Goal: Information Seeking & Learning: Learn about a topic

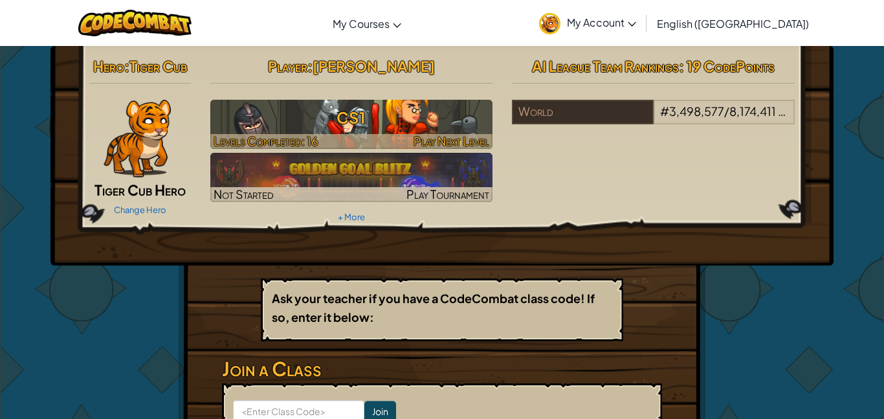
click at [373, 117] on h3 "CS1" at bounding box center [351, 117] width 283 height 29
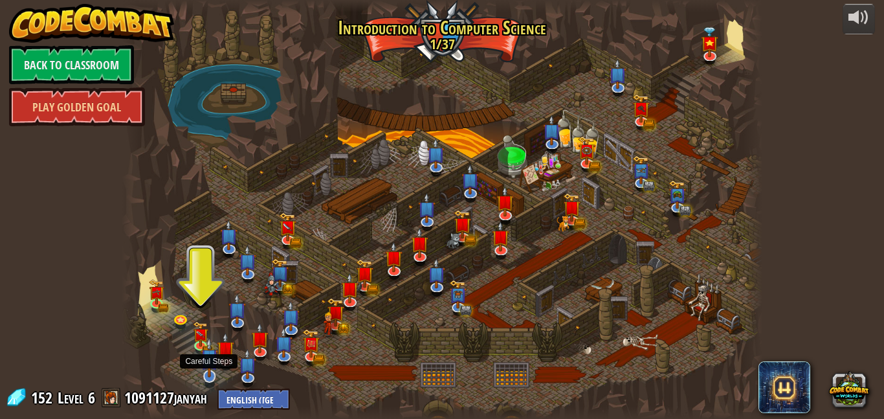
click at [205, 358] on img at bounding box center [209, 357] width 17 height 40
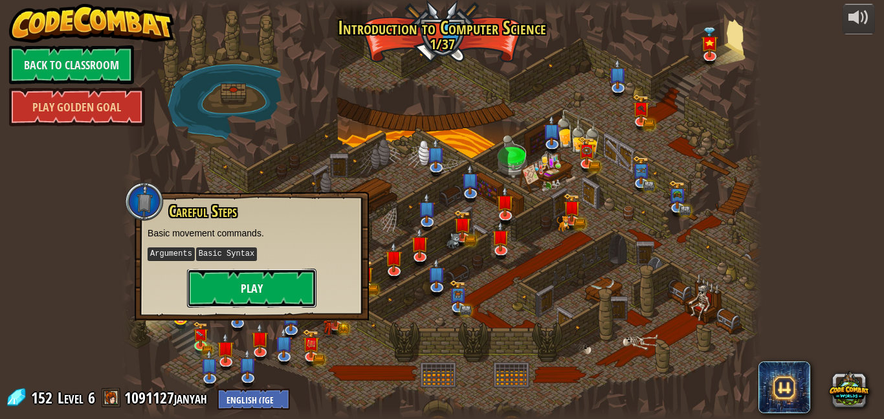
click at [251, 272] on button "Play" at bounding box center [251, 287] width 129 height 39
click at [261, 279] on button "Play" at bounding box center [251, 287] width 129 height 39
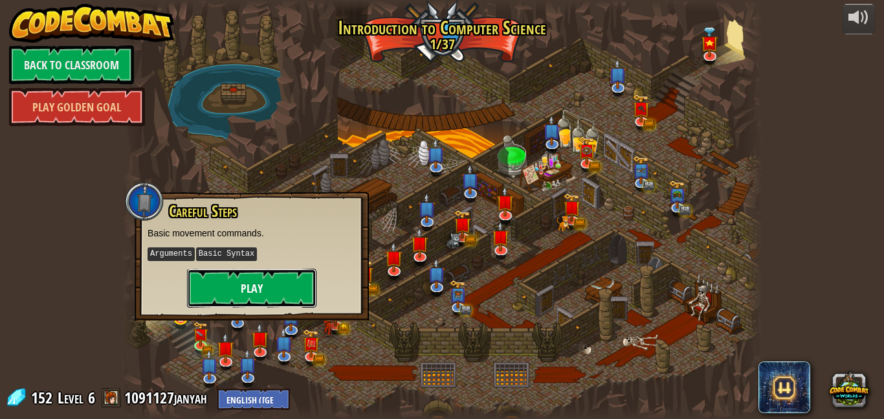
click at [261, 279] on button "Play" at bounding box center [251, 287] width 129 height 39
click at [212, 279] on button "Play" at bounding box center [251, 287] width 129 height 39
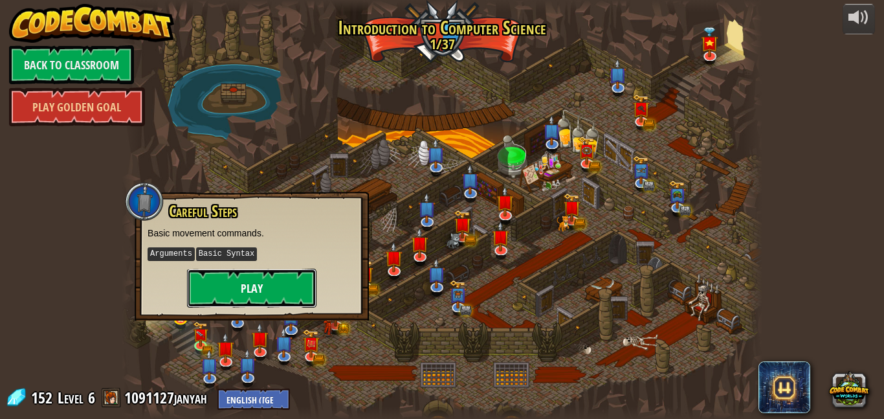
click at [212, 279] on button "Play" at bounding box center [251, 287] width 129 height 39
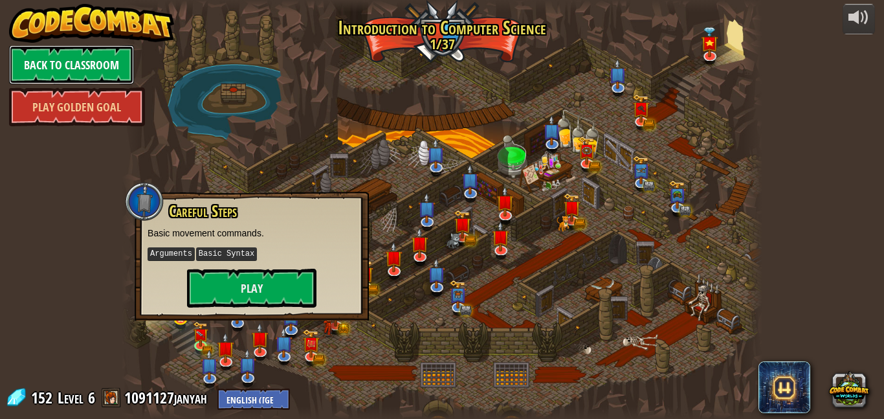
click at [63, 67] on link "Back to Classroom" at bounding box center [71, 64] width 125 height 39
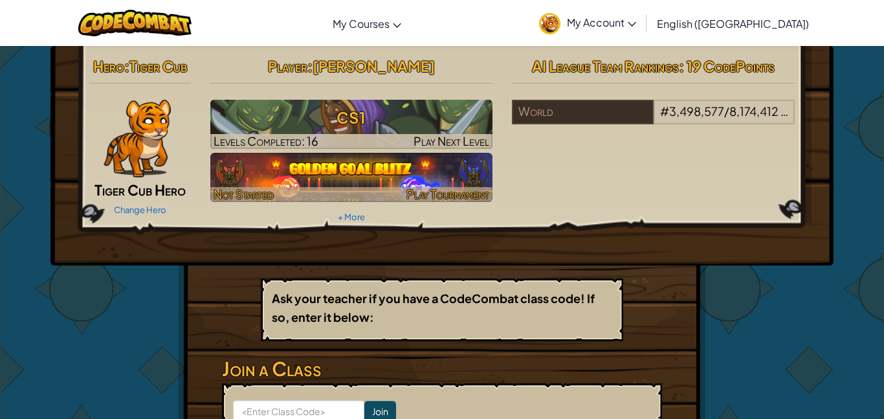
click at [367, 169] on img at bounding box center [351, 177] width 283 height 49
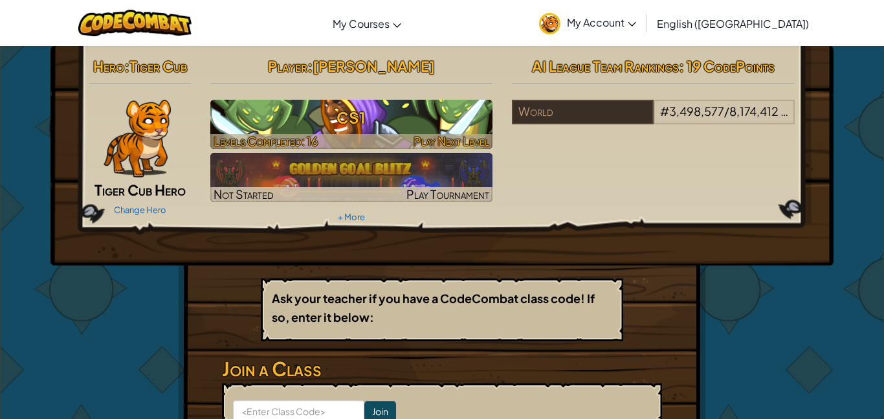
click at [350, 115] on h3 "CS1" at bounding box center [351, 117] width 283 height 29
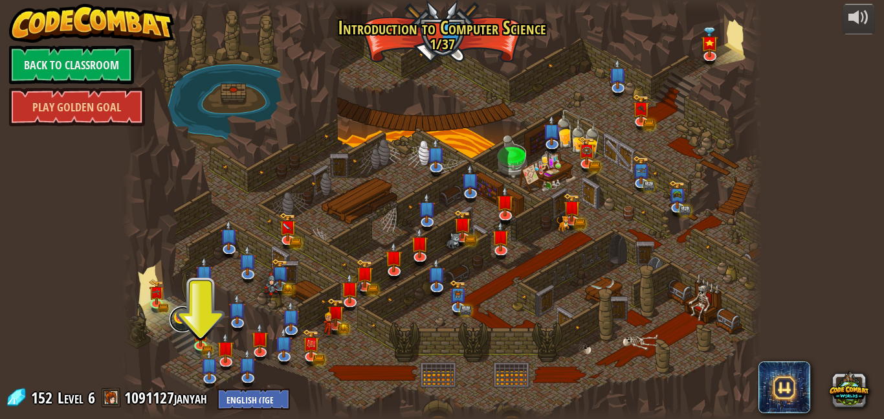
click at [175, 319] on link at bounding box center [183, 319] width 26 height 26
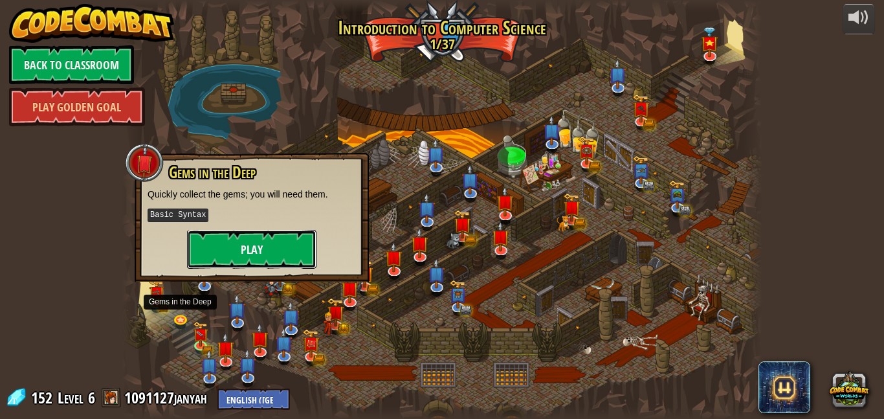
click at [220, 265] on button "Play" at bounding box center [251, 249] width 129 height 39
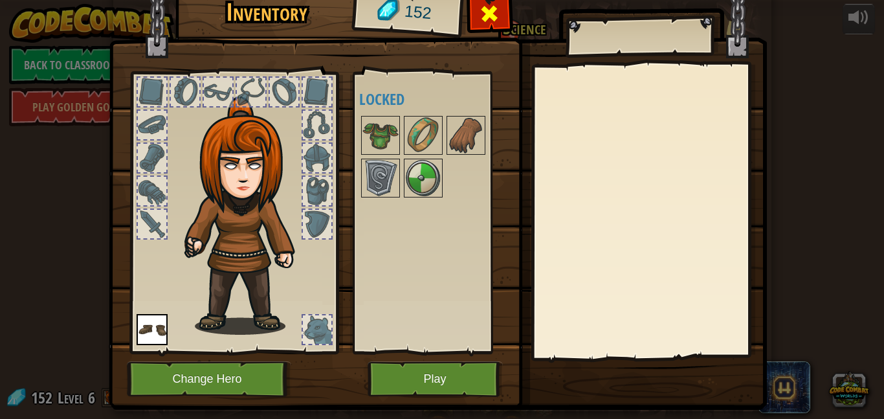
click at [490, 3] on span at bounding box center [489, 13] width 21 height 21
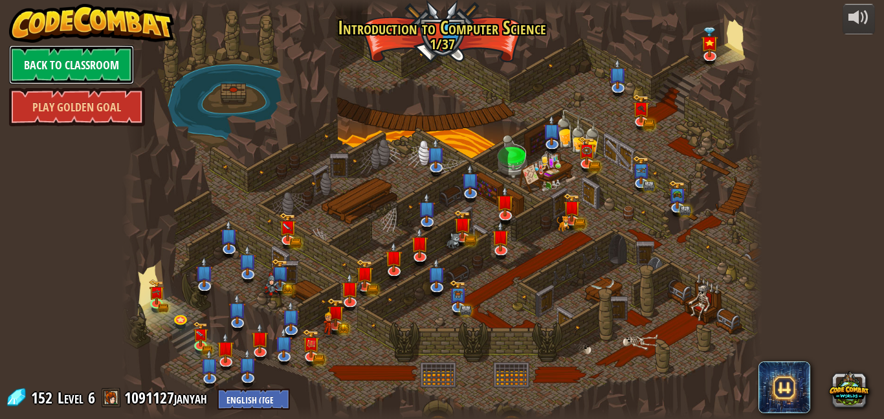
click at [31, 68] on link "Back to Classroom" at bounding box center [71, 64] width 125 height 39
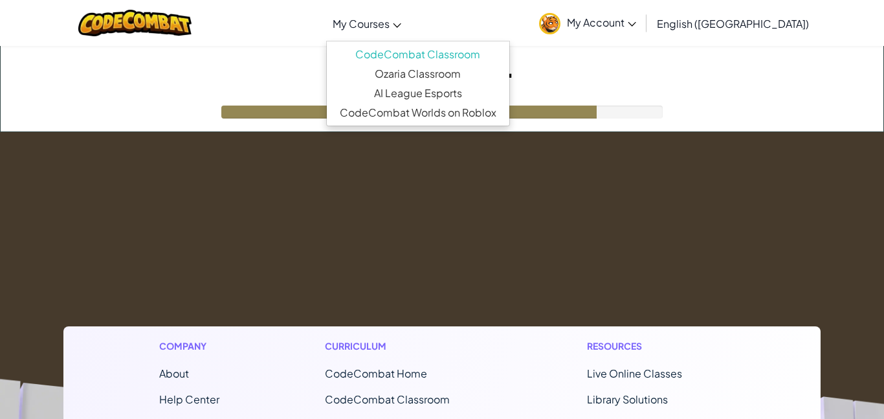
click at [389, 27] on span "My Courses" at bounding box center [361, 24] width 57 height 14
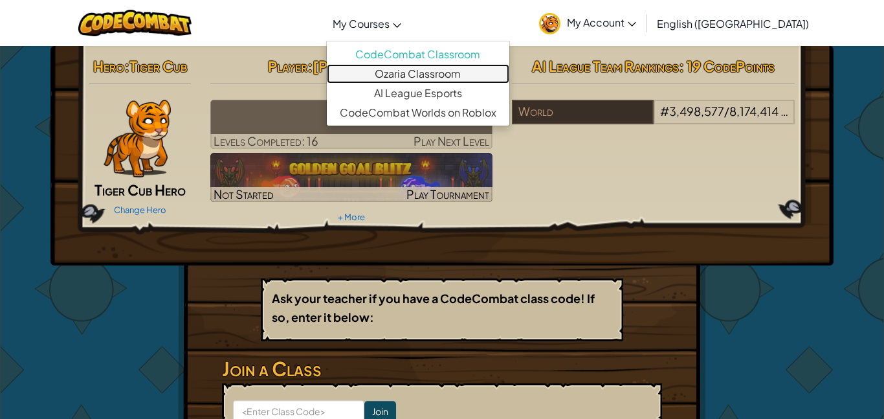
click at [428, 76] on link "Ozaria Classroom" at bounding box center [418, 73] width 182 height 19
